Goal: Check status: Check status

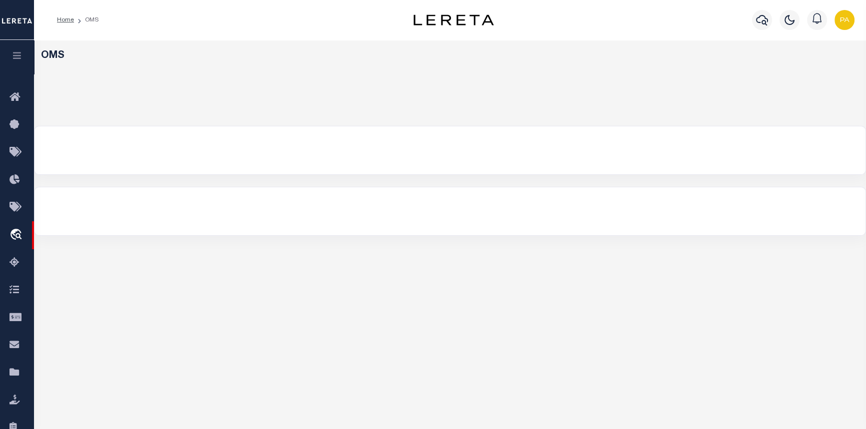
select select "200"
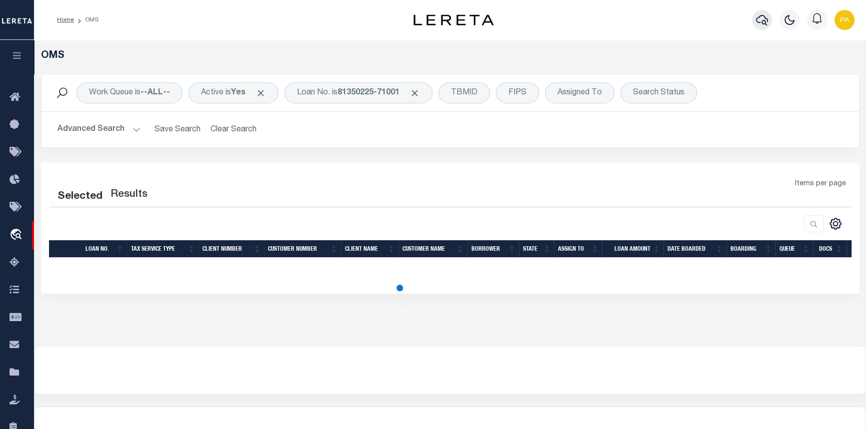
select select "200"
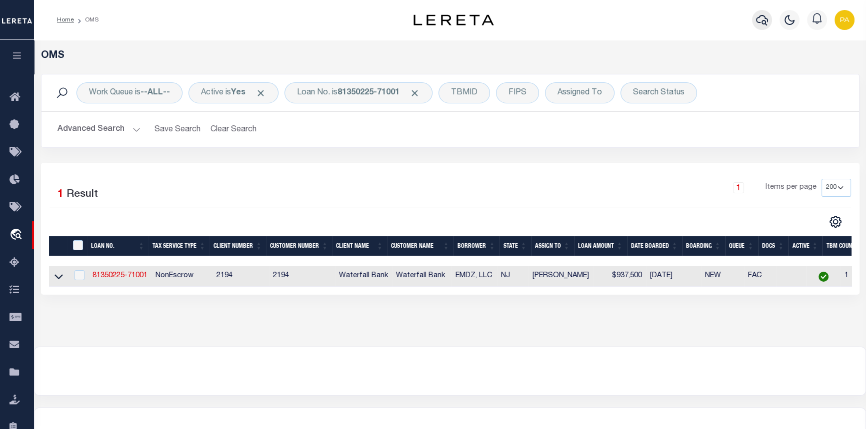
click at [758, 20] on icon "button" at bounding box center [762, 20] width 12 height 12
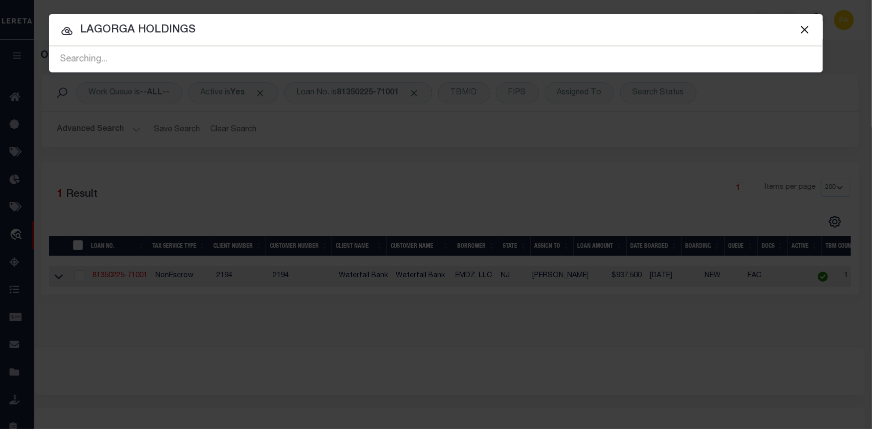
type input "LAGORGA HOLDINGS"
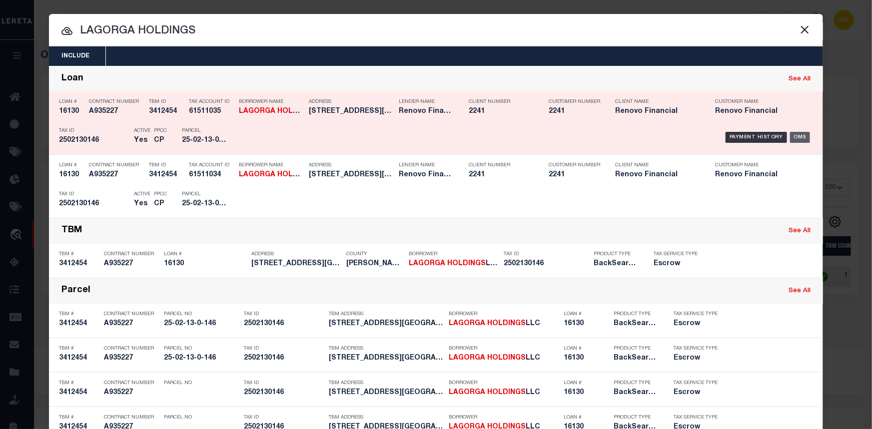
click at [795, 137] on div "OMS" at bounding box center [800, 137] width 20 height 11
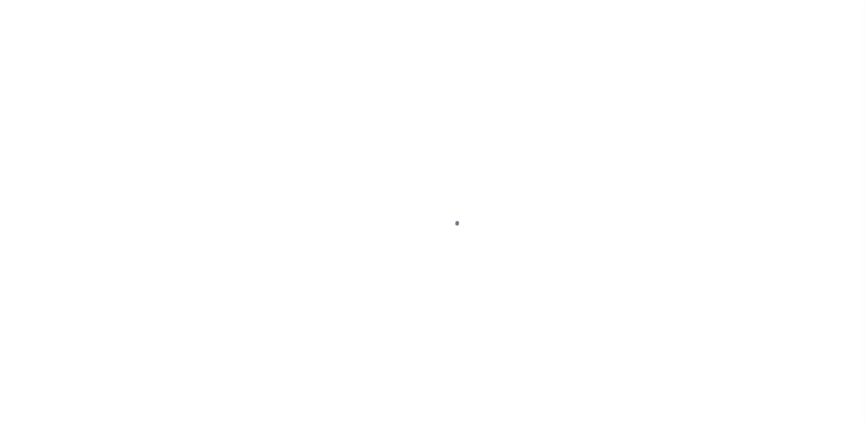
select select "10"
select select "Escrow"
type input "[STREET_ADDRESS][GEOGRAPHIC_DATA][STREET_ADDRESS]"
select select
type input "[GEOGRAPHIC_DATA], [GEOGRAPHIC_DATA] 15626"
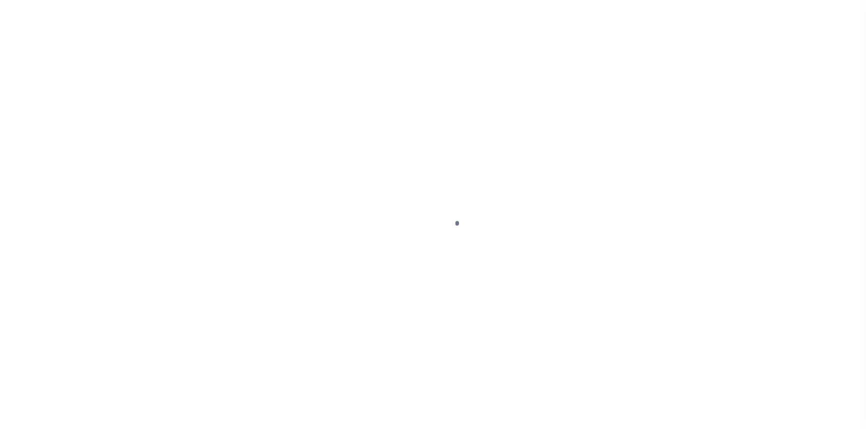
type input "a0kUS000007kpgD"
type input "PA"
select select
type textarea "LEGAL REQUIRED"
select select "25066"
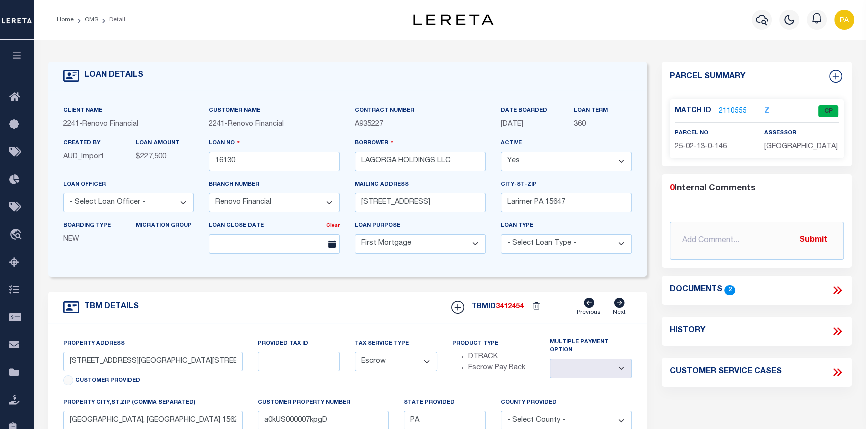
click at [730, 108] on link "2110555" at bounding box center [733, 111] width 28 height 10
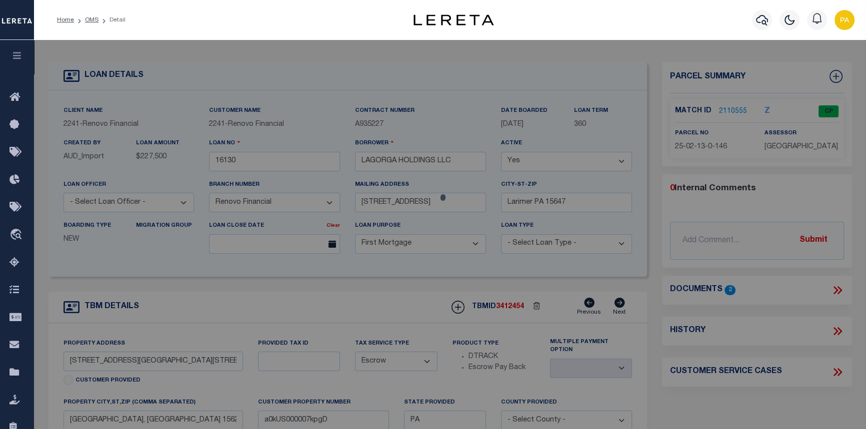
checkbox input "false"
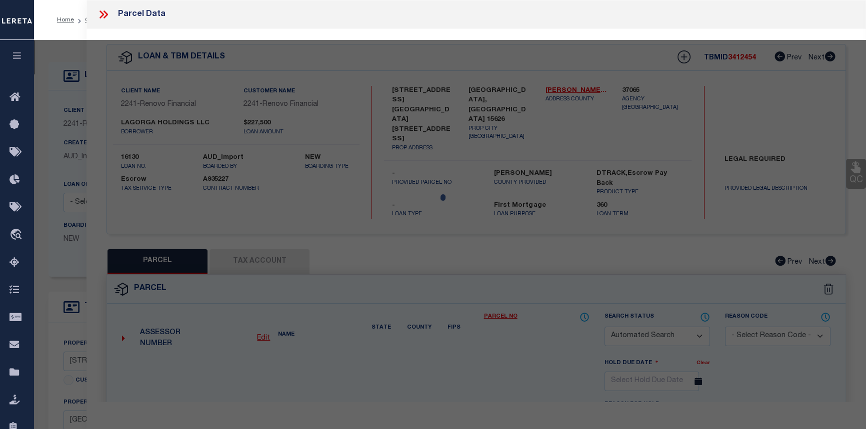
select select "CP"
type input "LAGORGA HOLDINGS LLC"
select select
type input "S GREENSBURG ST"
type input "[GEOGRAPHIC_DATA], [GEOGRAPHIC_DATA] 15626"
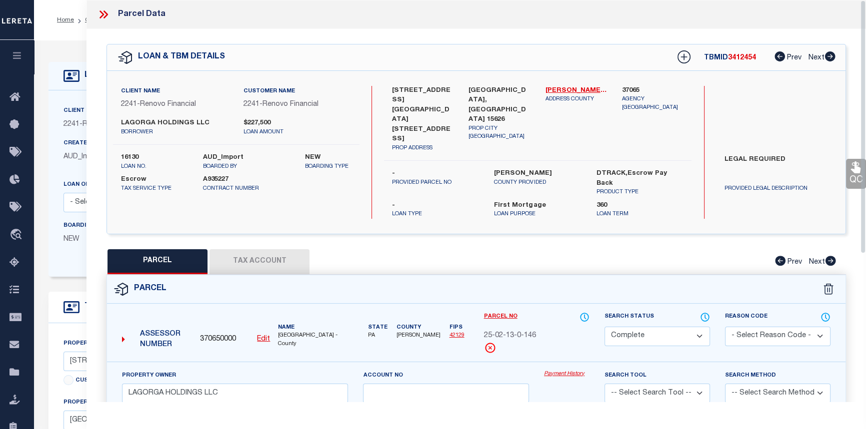
click at [556, 370] on link "Payment History" at bounding box center [566, 374] width 45 height 8
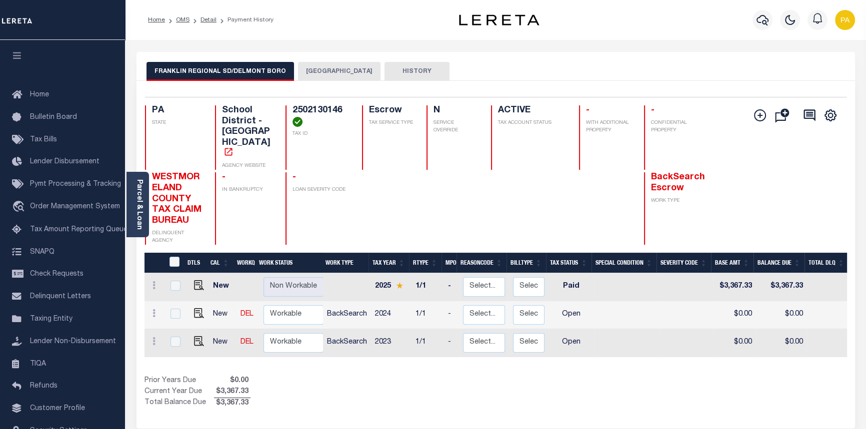
click at [319, 70] on button "DELMONT BOROUGH" at bounding box center [339, 71] width 82 height 19
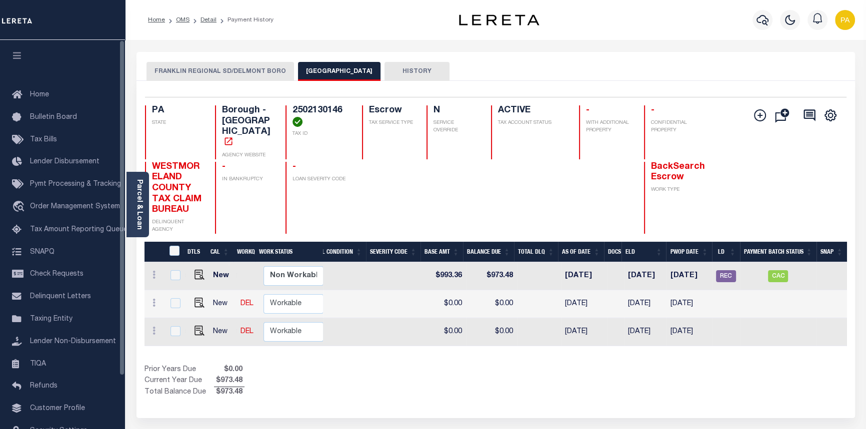
click at [169, 71] on button "FRANKLIN REGIONAL SD/DELMONT BORO" at bounding box center [219, 71] width 147 height 19
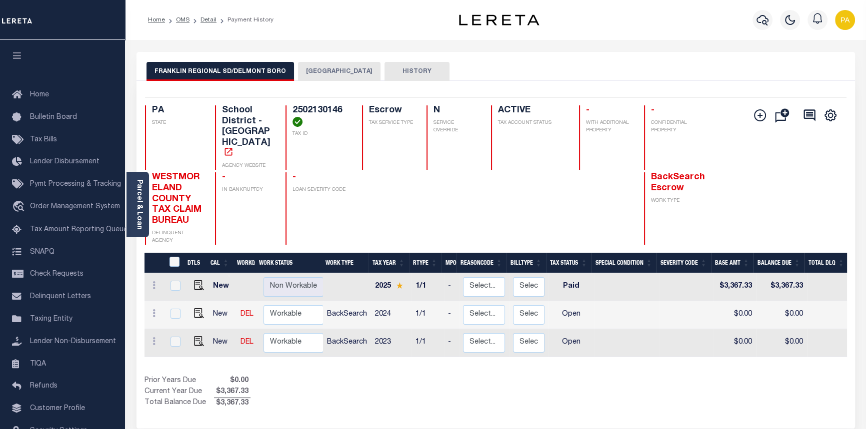
scroll to position [0, 296]
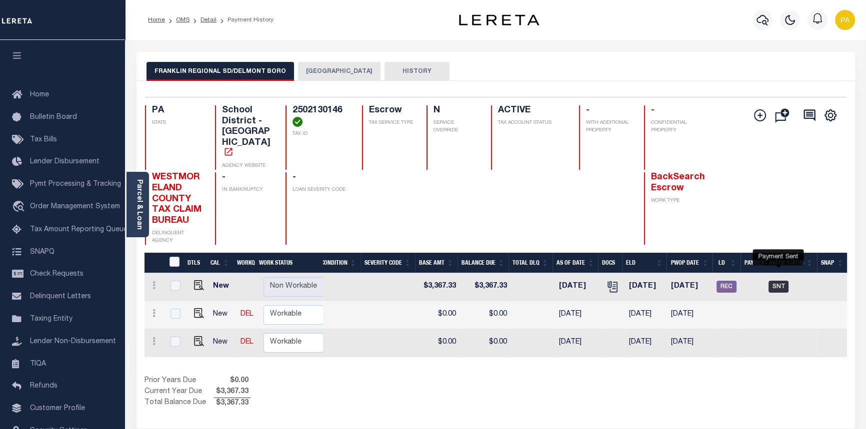
click at [778, 281] on span "SNT" at bounding box center [778, 287] width 20 height 12
checkbox input "true"
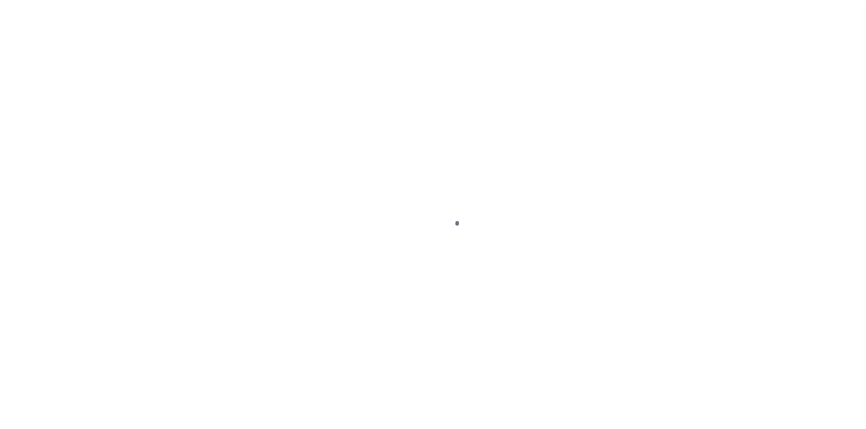
select select "10"
select select "Escrow"
select select
select select "25066"
